Goal: Find contact information: Find contact information

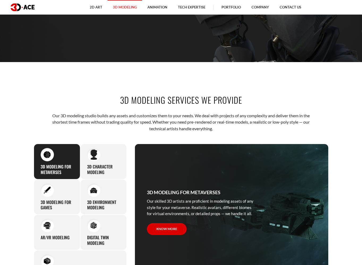
scroll to position [265, 0]
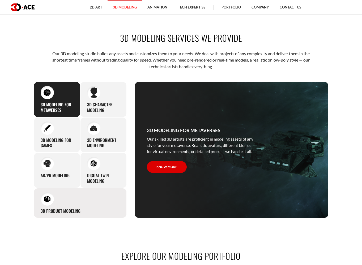
click at [83, 197] on div "3D Product Modeling Experienced professionals at 3D-Ace are capable of modeling…" at bounding box center [80, 203] width 93 height 30
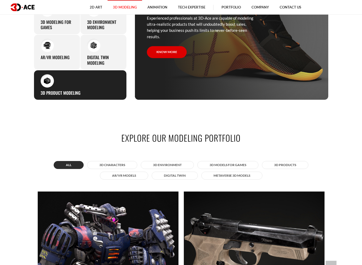
scroll to position [388, 0]
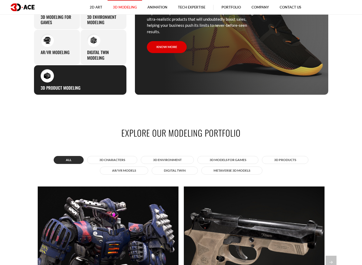
drag, startPoint x: 281, startPoint y: 157, endPoint x: 295, endPoint y: 163, distance: 15.5
click at [281, 157] on button "3D Products" at bounding box center [285, 160] width 46 height 8
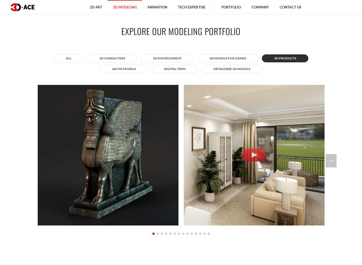
scroll to position [491, 0]
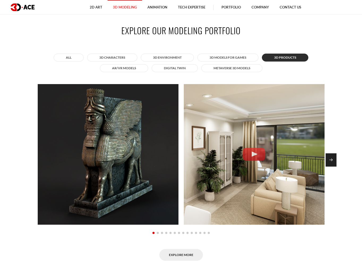
click at [328, 158] on div "Next slide" at bounding box center [330, 159] width 11 height 13
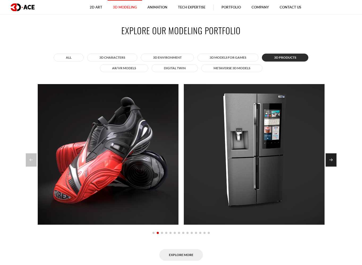
click at [328, 158] on div "Next slide" at bounding box center [330, 159] width 11 height 13
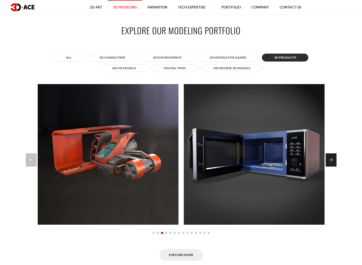
click at [328, 158] on div "Next slide" at bounding box center [330, 159] width 11 height 13
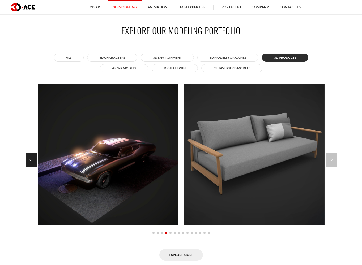
click at [30, 157] on div "Previous slide" at bounding box center [31, 159] width 11 height 13
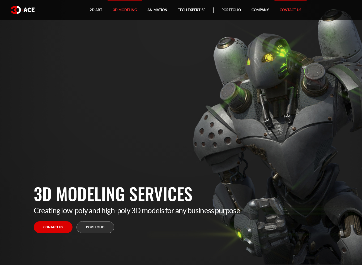
scroll to position [0, 0]
click at [287, 9] on link "Contact Us" at bounding box center [290, 10] width 32 height 20
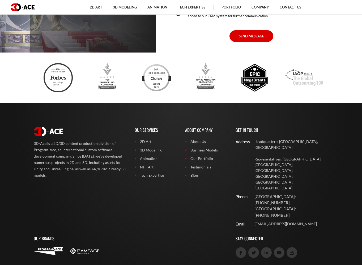
scroll to position [441, 0]
